Goal: Navigation & Orientation: Find specific page/section

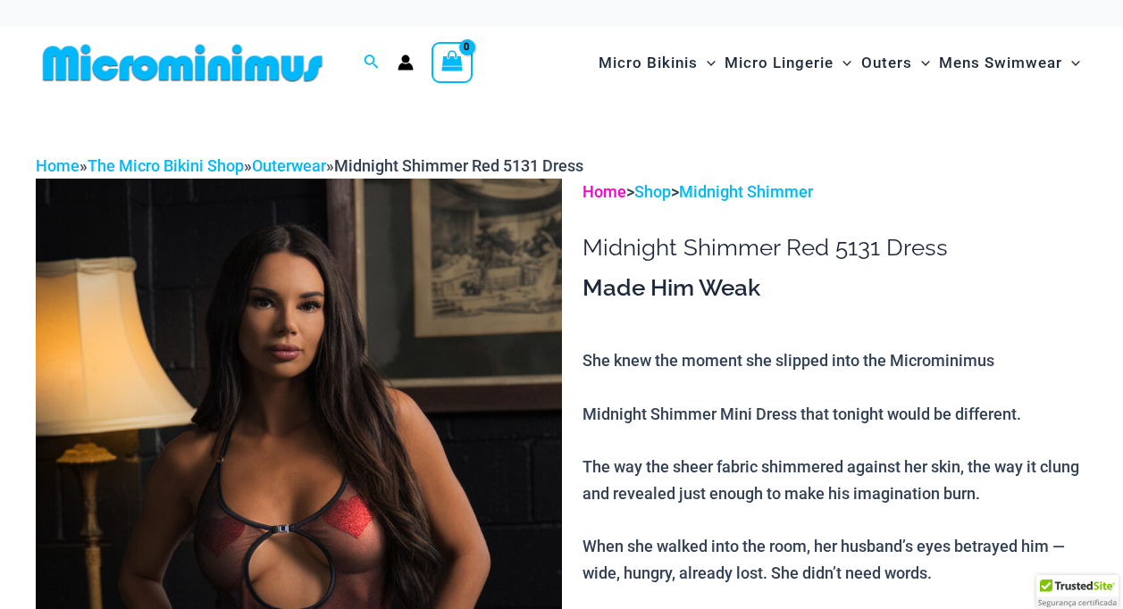
click at [595, 193] on link "Home" at bounding box center [605, 191] width 44 height 19
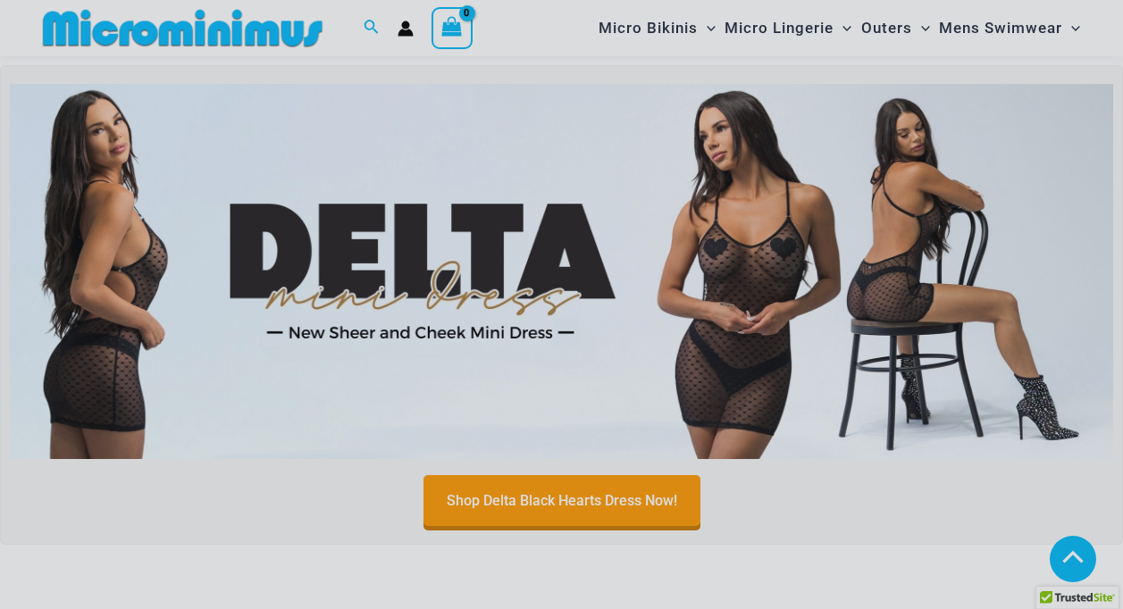
scroll to position [1431, 0]
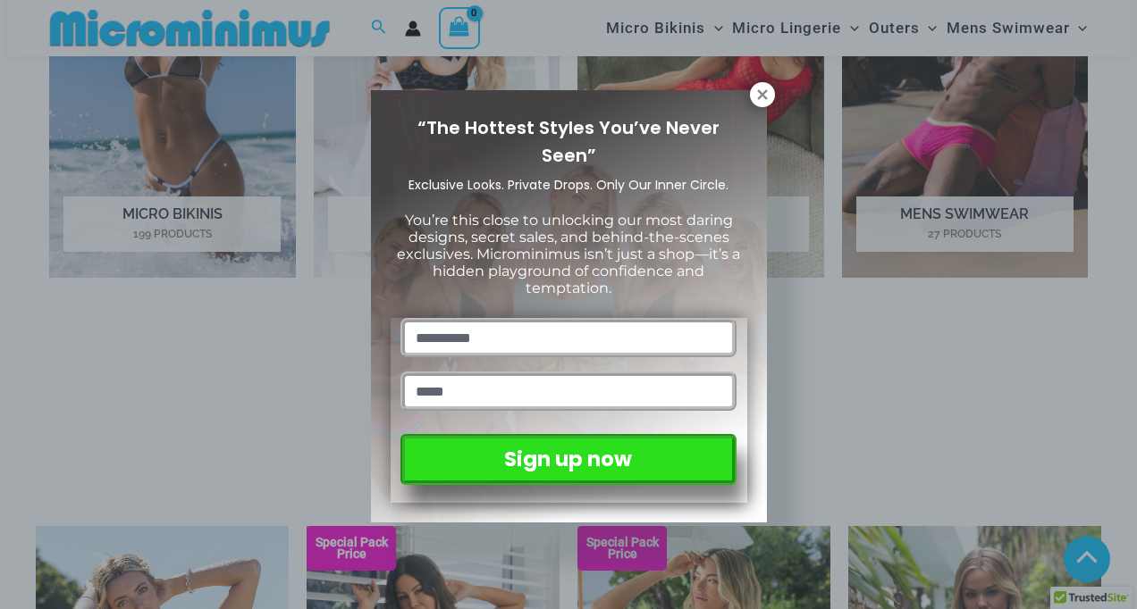
click at [1122, 156] on div "“The Hottest Styles You’ve Never Seen” Exclusive Looks. Private Drops. Only Our…" at bounding box center [568, 304] width 1137 height 609
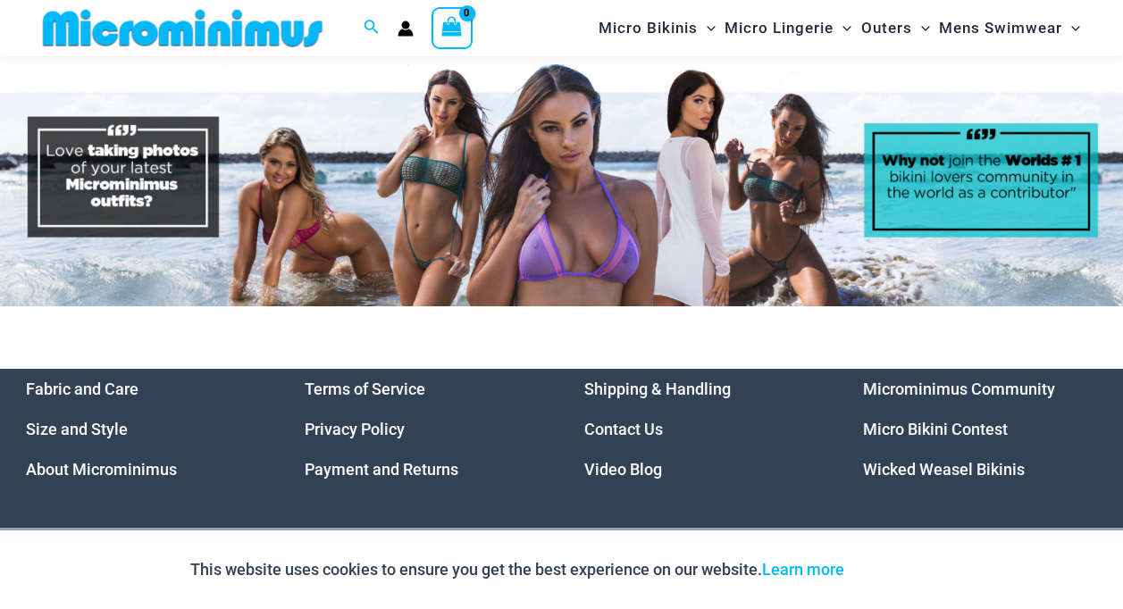
scroll to position [8114, 0]
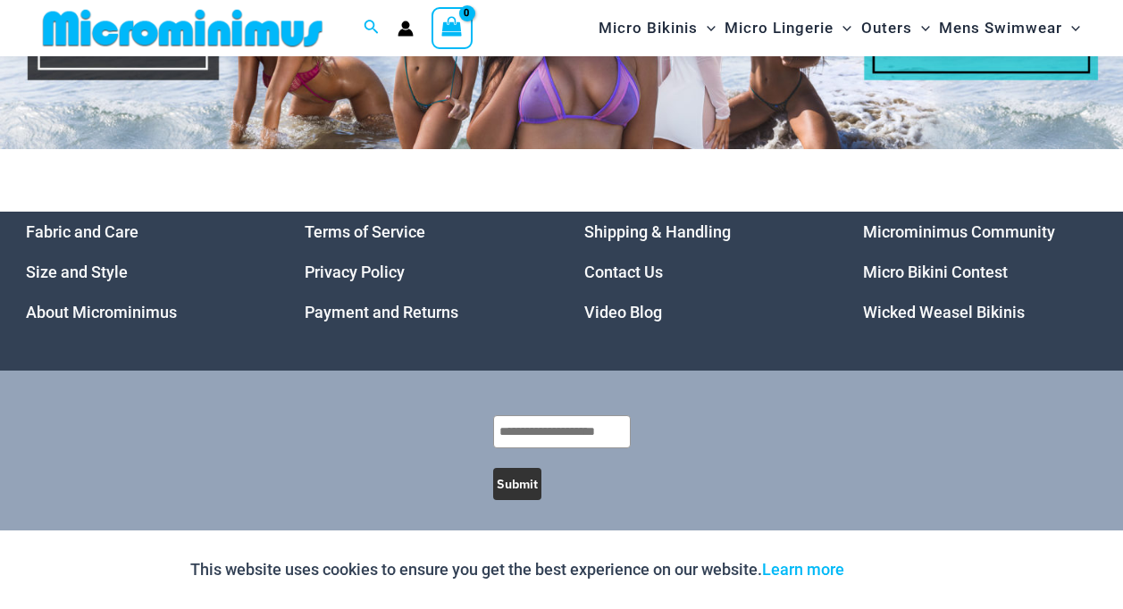
click at [936, 263] on link "Micro Bikini Contest" at bounding box center [935, 272] width 145 height 19
